Goal: Task Accomplishment & Management: Manage account settings

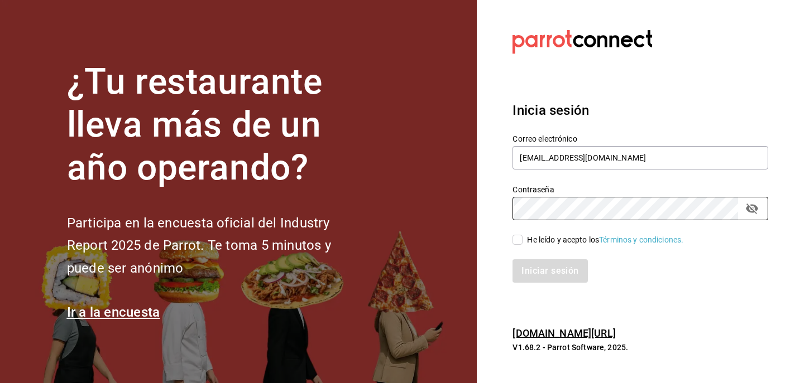
click at [520, 240] on input "He leído y acepto los Términos y condiciones." at bounding box center [517, 240] width 10 height 10
checkbox input "true"
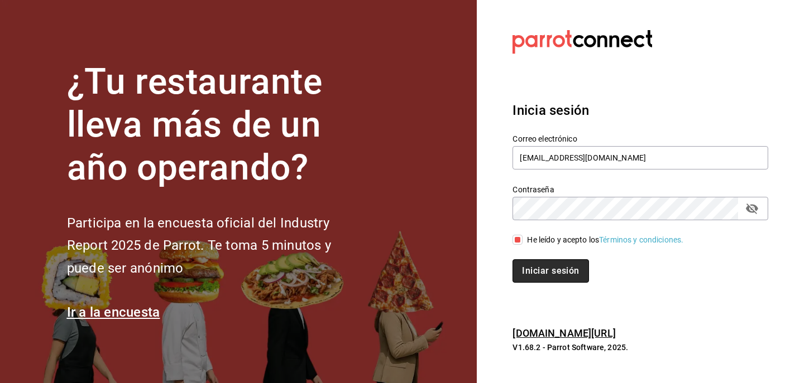
click at [542, 273] on button "Iniciar sesión" at bounding box center [550, 271] width 76 height 23
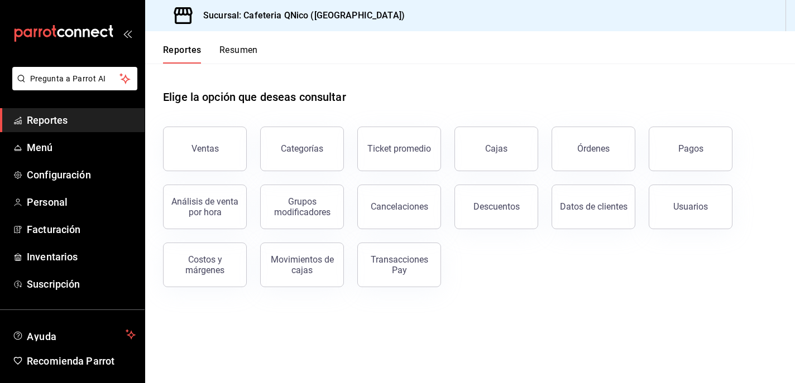
click at [233, 52] on button "Resumen" at bounding box center [238, 54] width 39 height 19
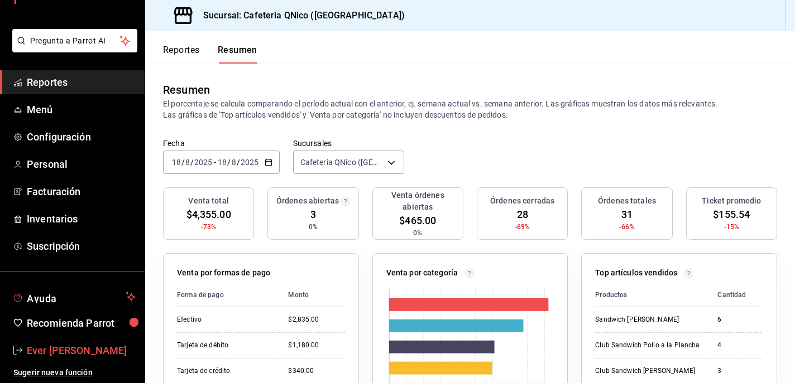
scroll to position [38, 0]
click at [50, 349] on span "Ever [PERSON_NAME]" at bounding box center [81, 350] width 109 height 15
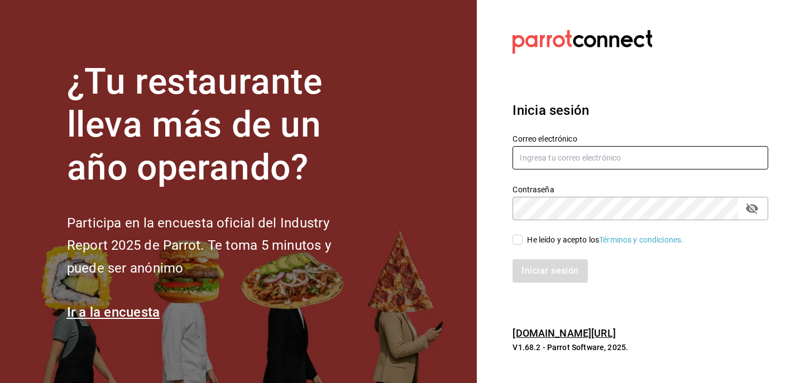
type input "[EMAIL_ADDRESS][DOMAIN_NAME]"
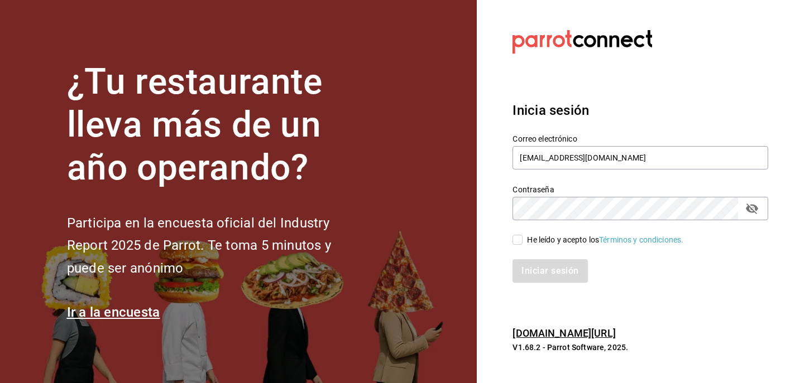
click at [517, 241] on input "He leído y acepto los Términos y condiciones." at bounding box center [517, 240] width 10 height 10
checkbox input "true"
click at [539, 269] on button "Iniciar sesión" at bounding box center [550, 271] width 76 height 23
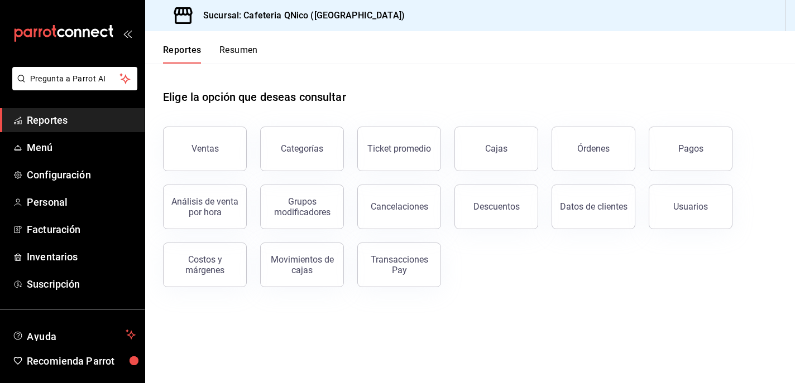
click at [236, 51] on button "Resumen" at bounding box center [238, 54] width 39 height 19
